Goal: Task Accomplishment & Management: Manage account settings

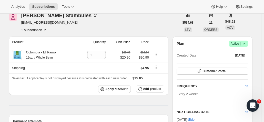
scroll to position [25, 0]
click at [157, 68] on icon "Shipping actions" at bounding box center [155, 66] width 5 height 5
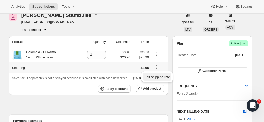
click at [158, 77] on span "Edit shipping rate" at bounding box center [157, 77] width 26 height 4
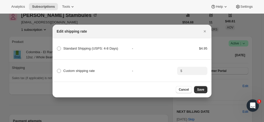
drag, startPoint x: 60, startPoint y: 69, endPoint x: 56, endPoint y: 69, distance: 4.4
click at [56, 69] on div "Custom shipping rate - $" at bounding box center [132, 68] width 160 height 18
click at [57, 69] on span ":rn:" at bounding box center [59, 71] width 4 height 4
click at [57, 69] on input "Custom shipping rate" at bounding box center [57, 69] width 0 height 0
radio input "true"
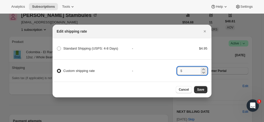
click at [193, 70] on input ":rn:" at bounding box center [191, 71] width 16 height 8
type input "0"
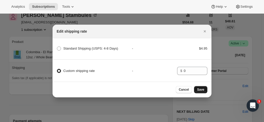
click at [200, 91] on span "Save" at bounding box center [200, 89] width 7 height 4
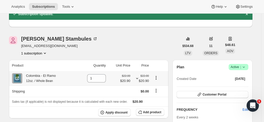
scroll to position [51, 0]
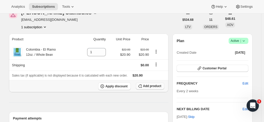
click at [145, 86] on span "Add product" at bounding box center [152, 86] width 18 height 4
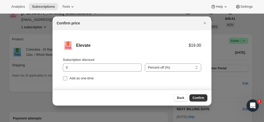
click at [68, 80] on label "Add as one-time" at bounding box center [78, 77] width 31 height 7
click at [67, 80] on input "Add as one-time" at bounding box center [65, 78] width 4 height 4
checkbox input "true"
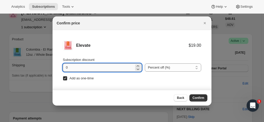
click at [82, 67] on input "0" at bounding box center [98, 67] width 71 height 8
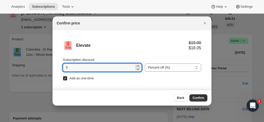
type input "5"
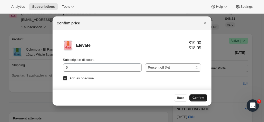
click at [199, 96] on span "Confirm" at bounding box center [198, 97] width 12 height 4
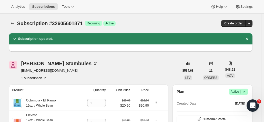
scroll to position [28, 0]
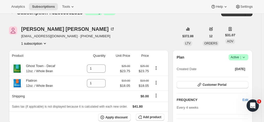
scroll to position [9, 0]
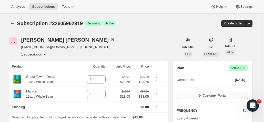
click at [208, 95] on span "Customer Portal" at bounding box center [214, 95] width 24 height 4
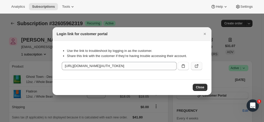
click at [198, 66] on icon ":r1f:" at bounding box center [196, 65] width 5 height 5
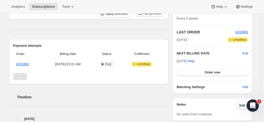
scroll to position [100, 0]
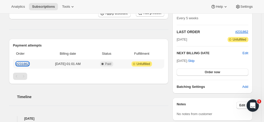
click at [23, 63] on link "#231862" at bounding box center [22, 64] width 13 height 4
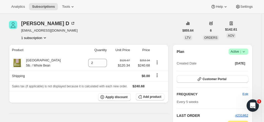
scroll to position [4, 0]
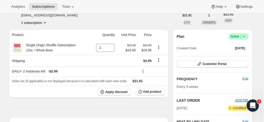
scroll to position [36, 0]
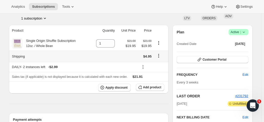
click at [159, 56] on icon "Shipping actions" at bounding box center [158, 55] width 5 height 5
click at [157, 64] on span "Edit shipping rate" at bounding box center [160, 65] width 26 height 4
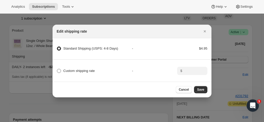
click at [61, 68] on label "Custom shipping rate" at bounding box center [76, 70] width 38 height 7
click at [57, 69] on input "Custom shipping rate" at bounding box center [57, 69] width 0 height 0
radio input "true"
radio Days\) "false"
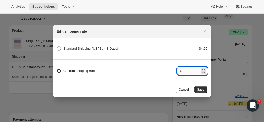
click at [184, 69] on input ":rb2:" at bounding box center [191, 71] width 16 height 8
type input "0"
click at [205, 89] on button "Save" at bounding box center [200, 89] width 13 height 7
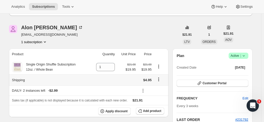
scroll to position [59, 0]
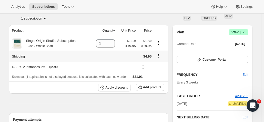
click at [159, 56] on icon "Shipping actions" at bounding box center [158, 55] width 1 height 1
click at [156, 63] on span "Edit shipping rate" at bounding box center [160, 65] width 26 height 4
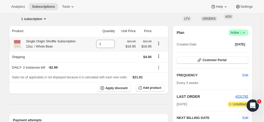
scroll to position [36, 0]
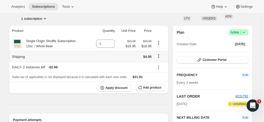
click at [157, 56] on icon "Shipping actions" at bounding box center [158, 55] width 5 height 5
click at [157, 67] on span "Edit shipping rate" at bounding box center [160, 66] width 26 height 4
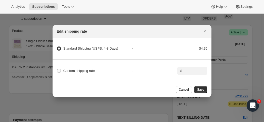
click at [69, 70] on span "Custom shipping rate" at bounding box center [78, 71] width 31 height 4
click at [57, 69] on input "Custom shipping rate" at bounding box center [57, 69] width 0 height 0
radio input "true"
radio Days\) "false"
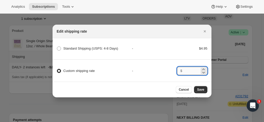
click at [189, 70] on input ":rb7:" at bounding box center [191, 71] width 16 height 8
type input "0"
click at [201, 91] on span "Save" at bounding box center [200, 89] width 7 height 4
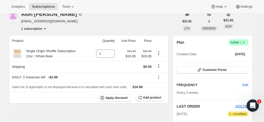
scroll to position [48, 0]
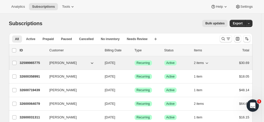
click at [43, 62] on p "32599965775" at bounding box center [33, 62] width 26 height 5
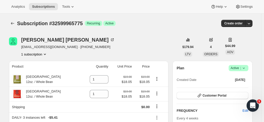
scroll to position [5, 0]
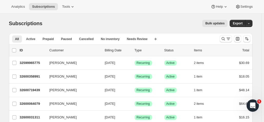
click at [212, 22] on span "Bulk updates" at bounding box center [214, 23] width 19 height 4
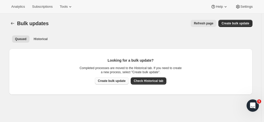
click at [108, 79] on span "Create bulk update" at bounding box center [112, 81] width 28 height 4
select select "09"
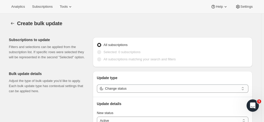
click at [160, 43] on div "All subscriptions" at bounding box center [172, 44] width 151 height 7
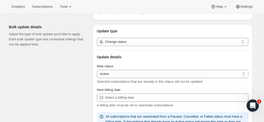
scroll to position [47, 0]
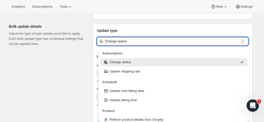
click at [134, 40] on input "Change status" at bounding box center [172, 41] width 134 height 8
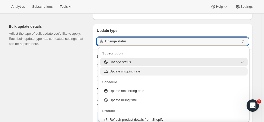
click at [145, 72] on div "Update shipping rate" at bounding box center [173, 71] width 141 height 5
type input "Update shipping rate"
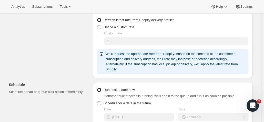
scroll to position [0, 0]
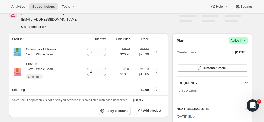
scroll to position [28, 0]
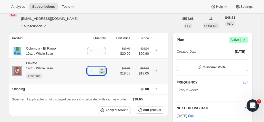
click at [103, 73] on icon at bounding box center [102, 73] width 3 height 2
type input "0"
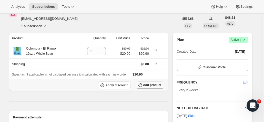
click at [151, 85] on span "Add product" at bounding box center [152, 85] width 18 height 4
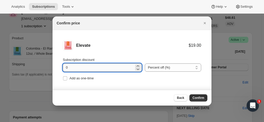
click at [81, 66] on input "0" at bounding box center [98, 67] width 71 height 8
type input "5"
click at [197, 96] on span "Confirm" at bounding box center [198, 97] width 12 height 4
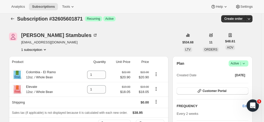
scroll to position [0, 0]
